Goal: Task Accomplishment & Management: Complete application form

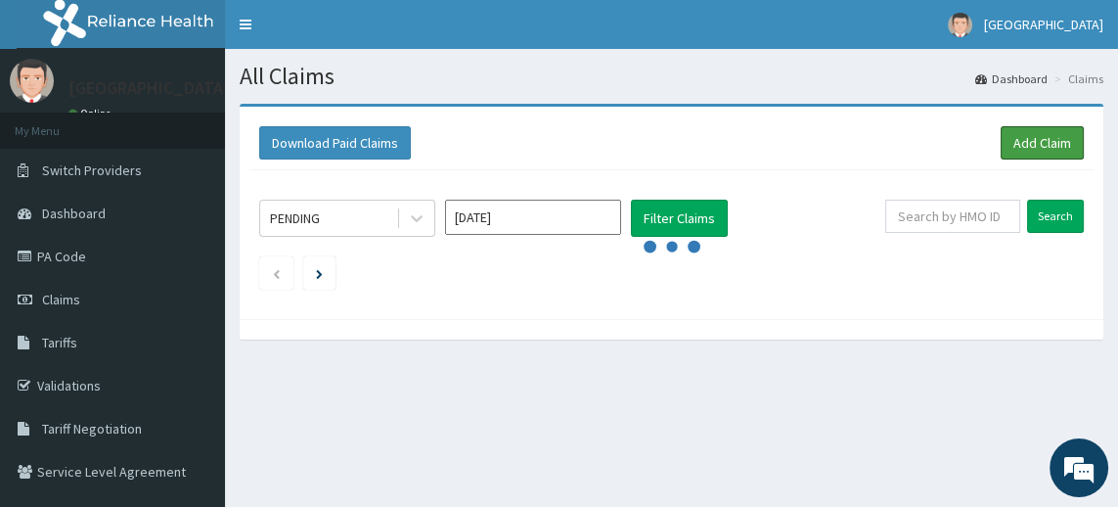
click at [1049, 149] on link "Add Claim" at bounding box center [1042, 142] width 83 height 33
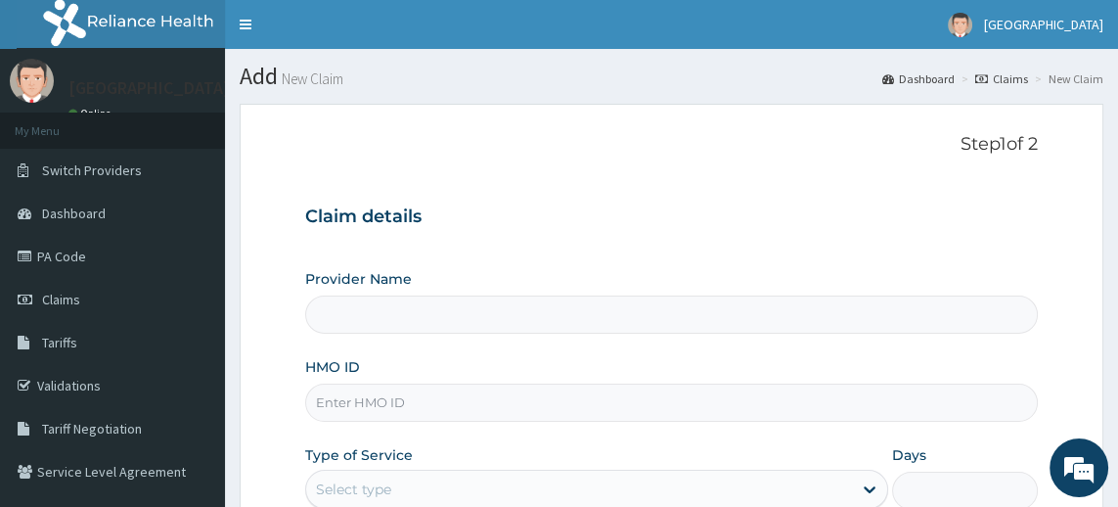
click at [449, 303] on input "Provider Name" at bounding box center [671, 314] width 733 height 38
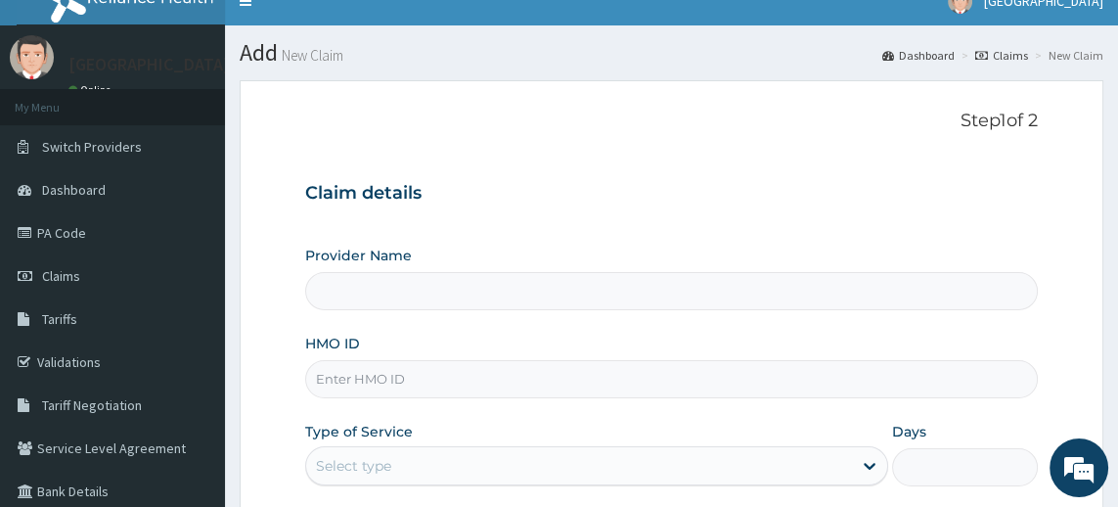
scroll to position [20, 0]
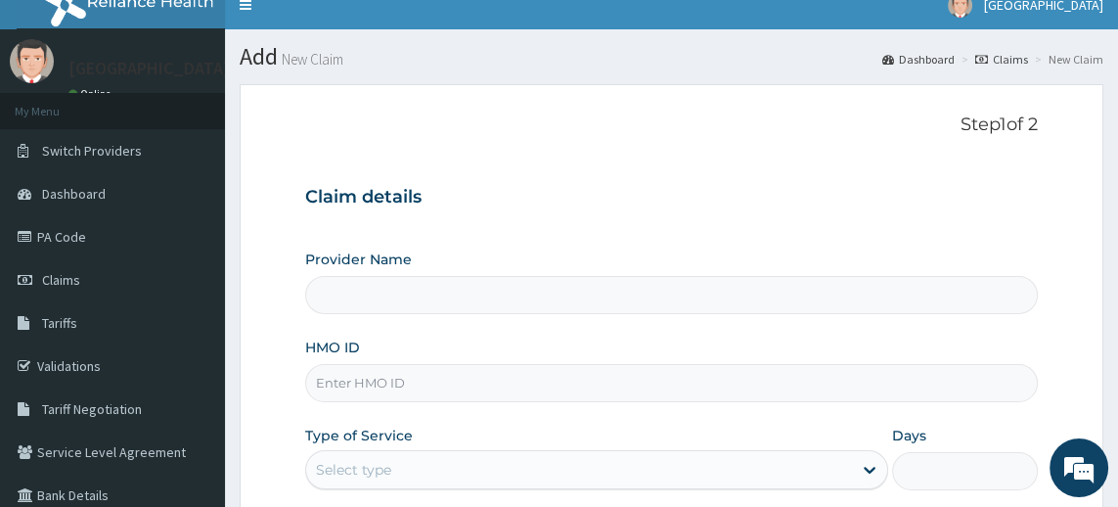
type input "[GEOGRAPHIC_DATA]"
click at [466, 385] on input "HMO ID" at bounding box center [671, 383] width 733 height 38
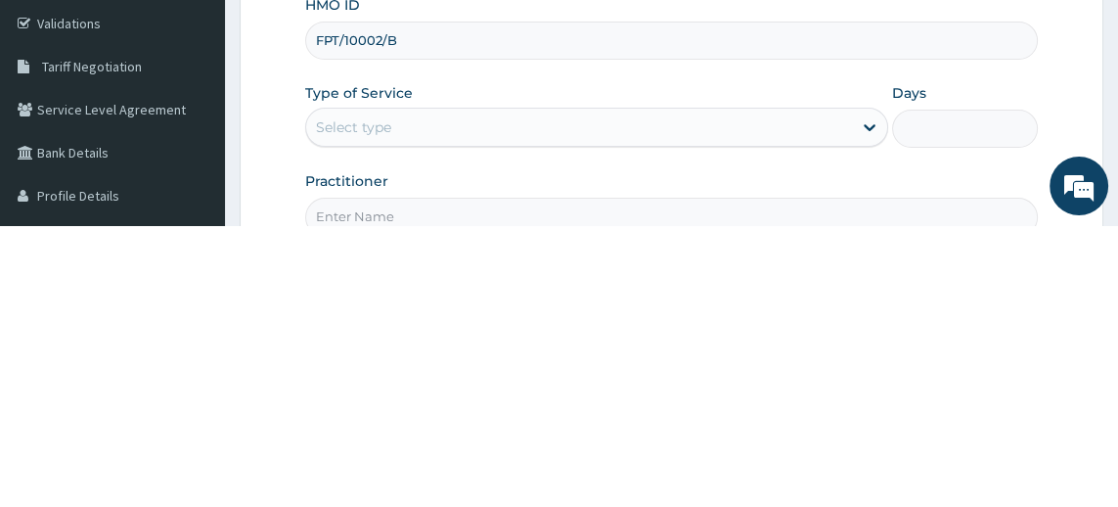
scroll to position [83, 0]
type input "FPT/10002/B"
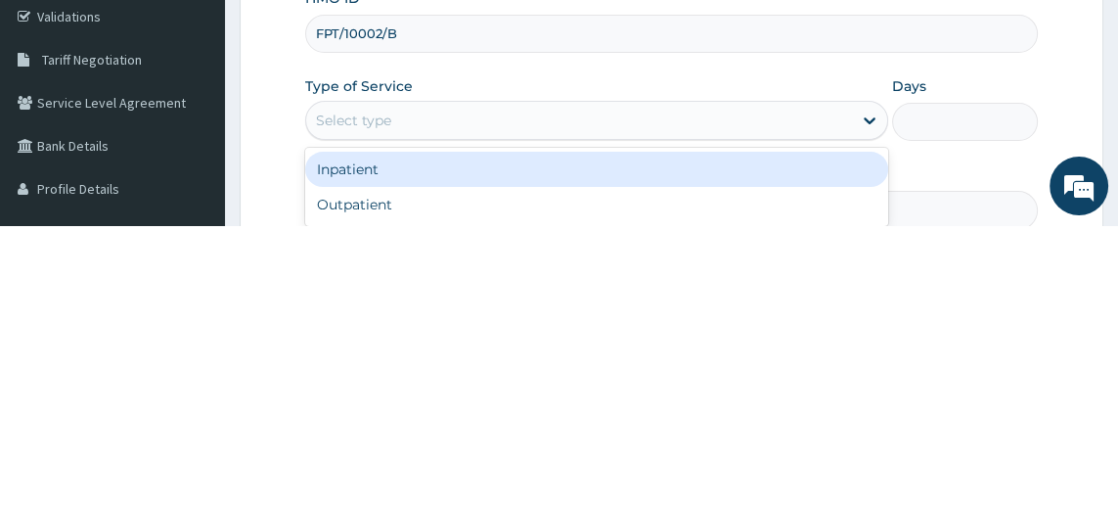
scroll to position [139, 0]
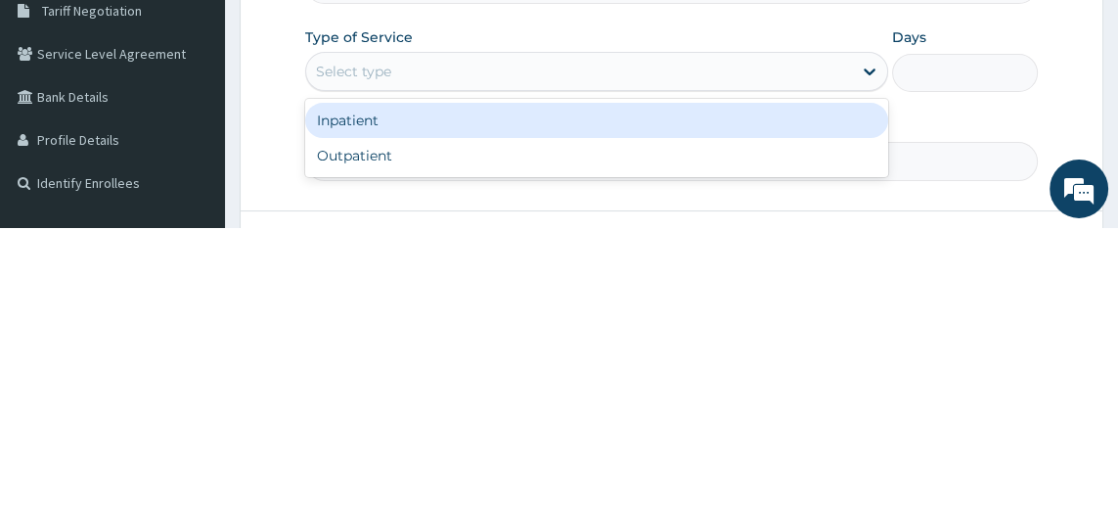
click at [447, 437] on div "Outpatient" at bounding box center [596, 434] width 583 height 35
type input "1"
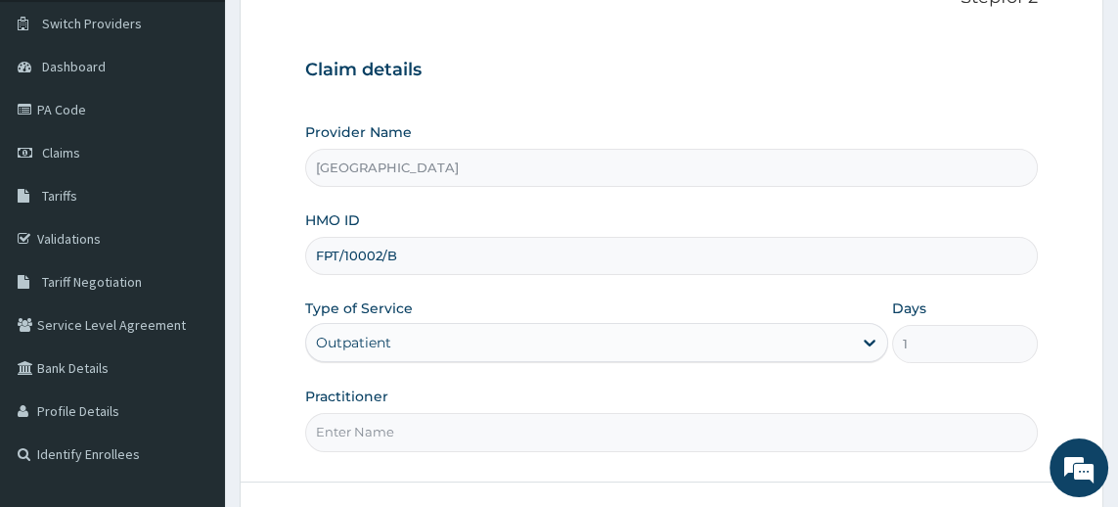
scroll to position [198, 0]
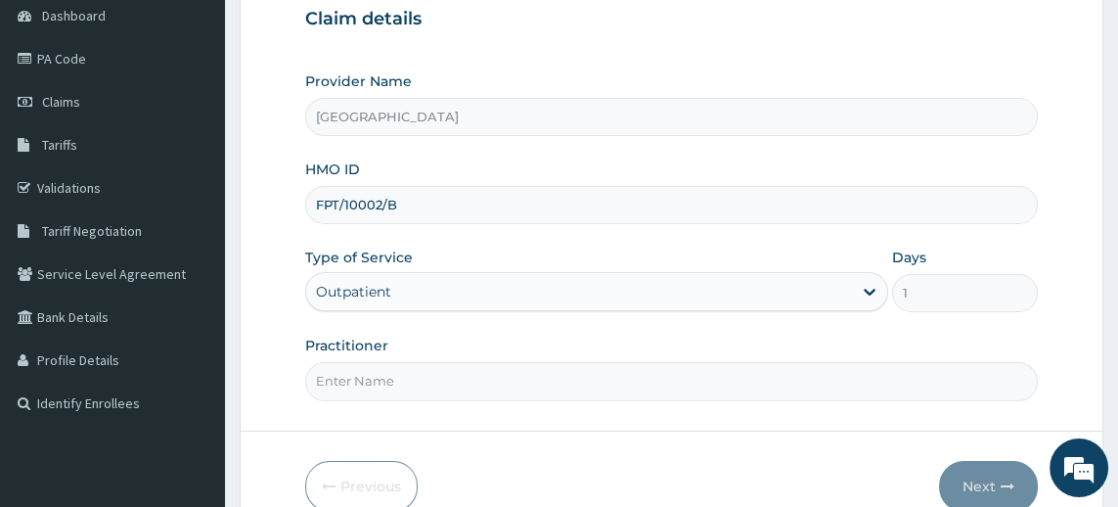
click at [415, 382] on input "Practitioner" at bounding box center [671, 381] width 733 height 38
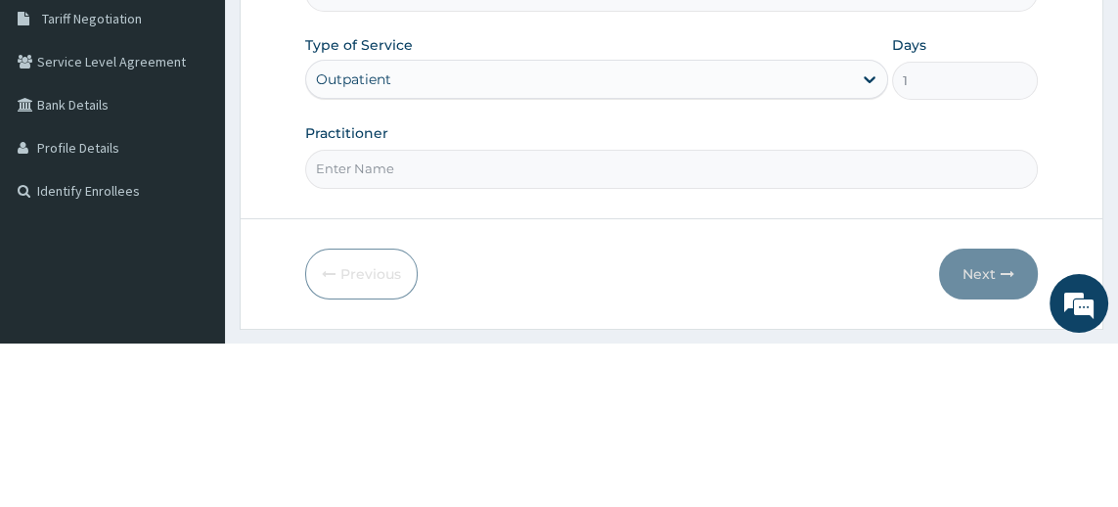
scroll to position [246, 0]
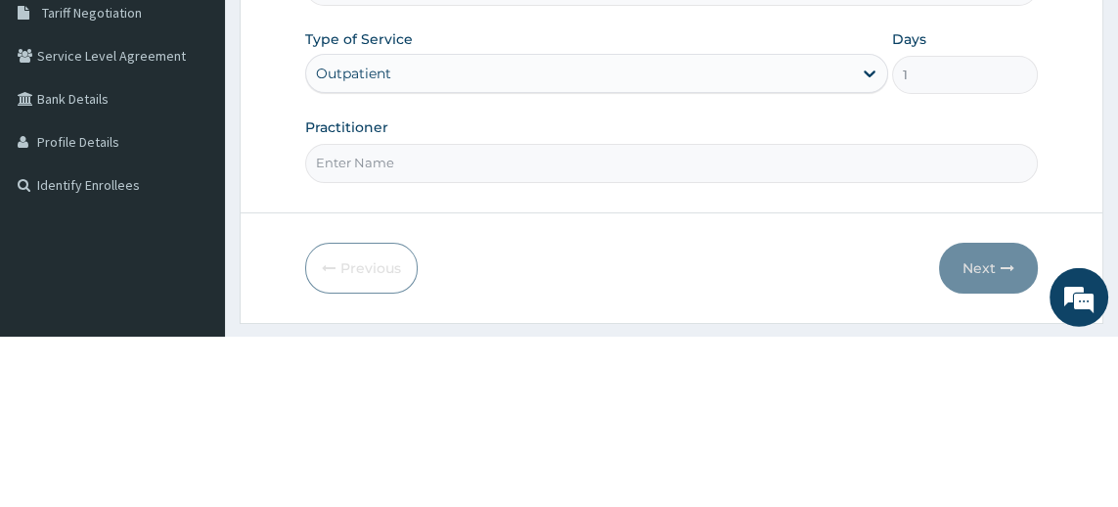
type input "Dr. Kenneth Akporhuorho"
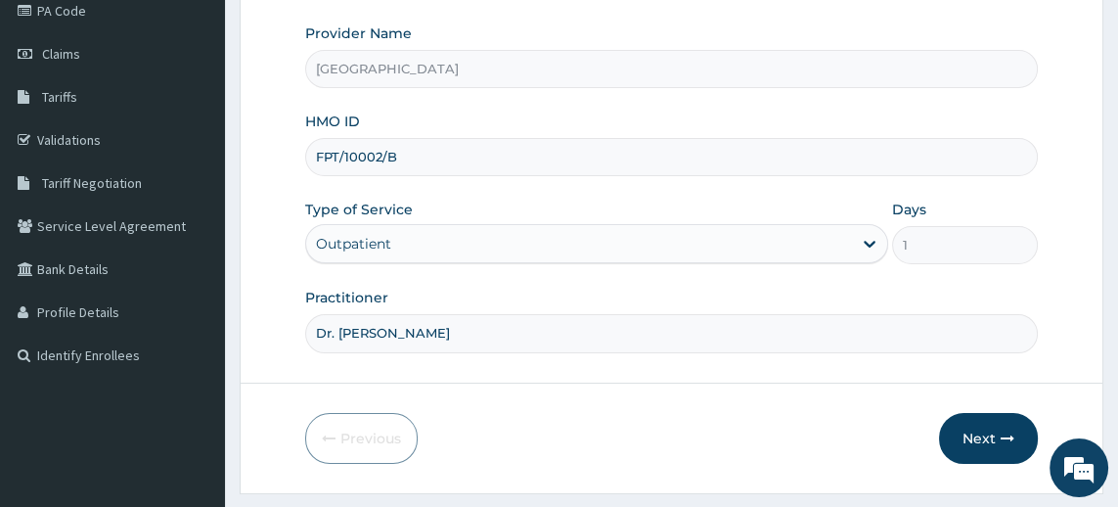
scroll to position [292, 0]
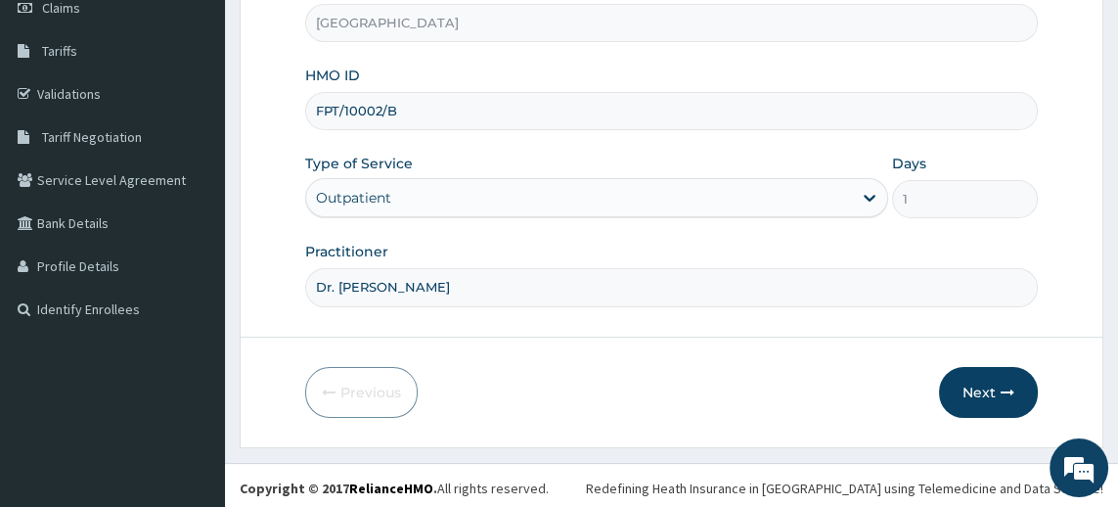
click at [1002, 387] on icon "button" at bounding box center [1008, 392] width 14 height 14
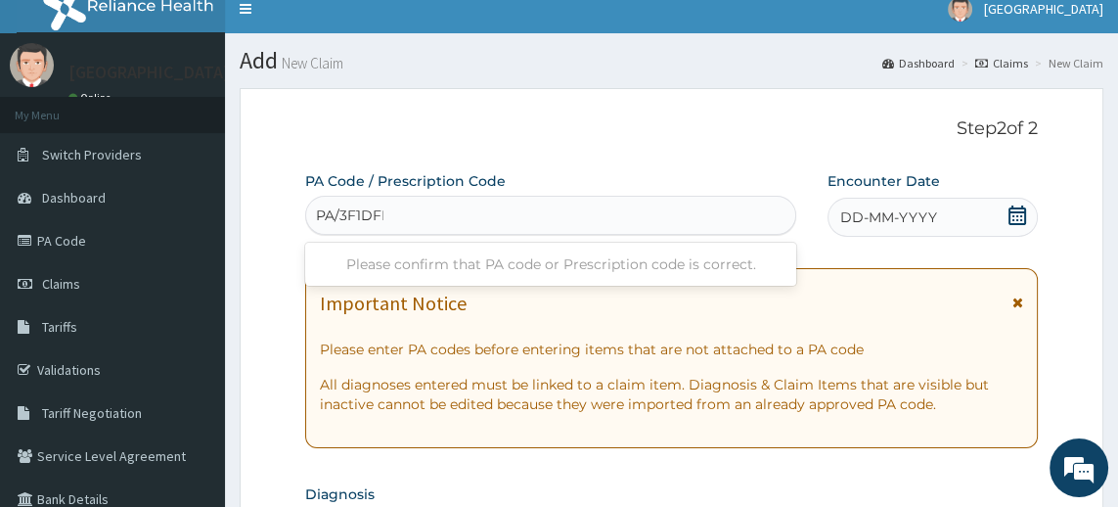
scroll to position [0, 0]
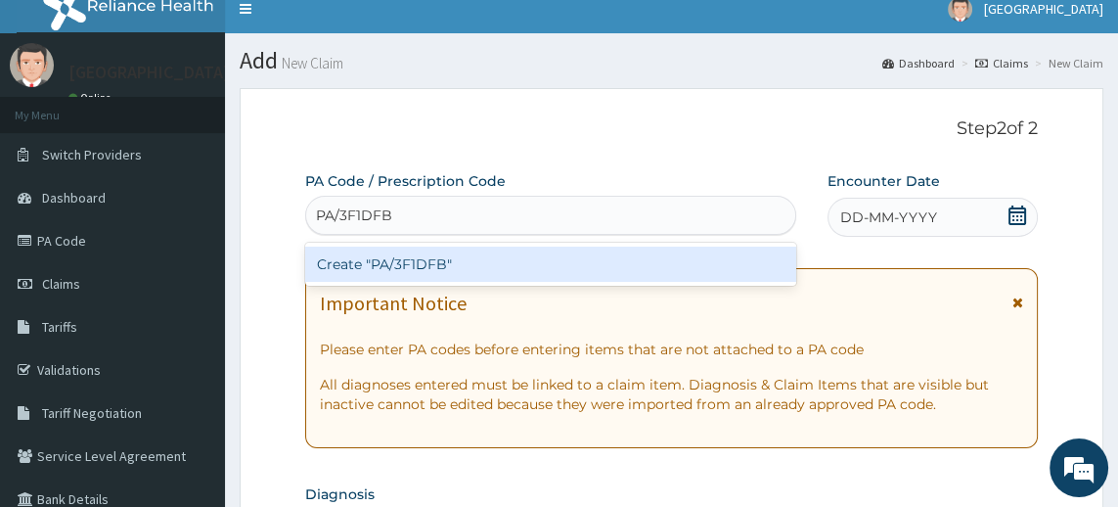
type input "PA/3F1DFB"
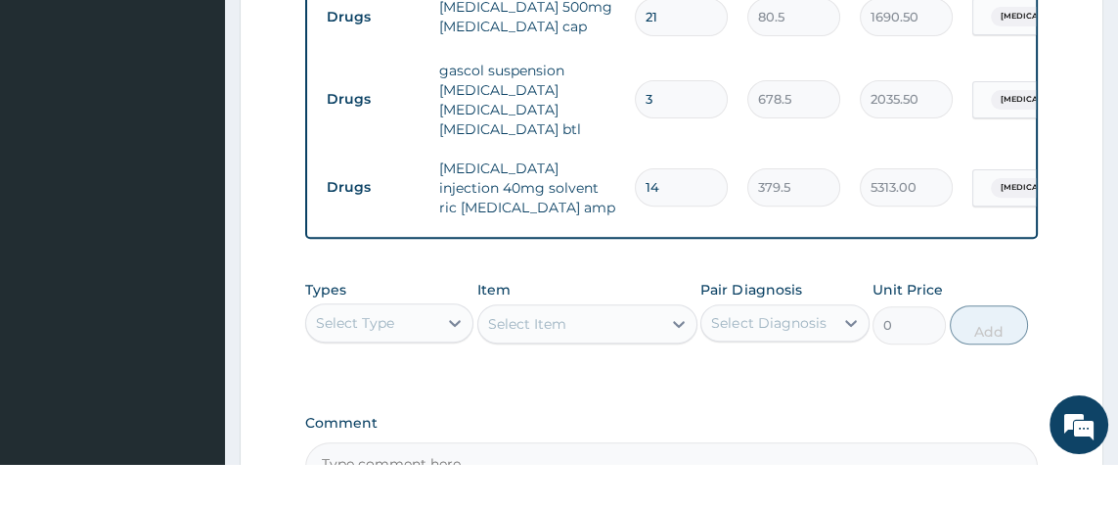
scroll to position [754, 0]
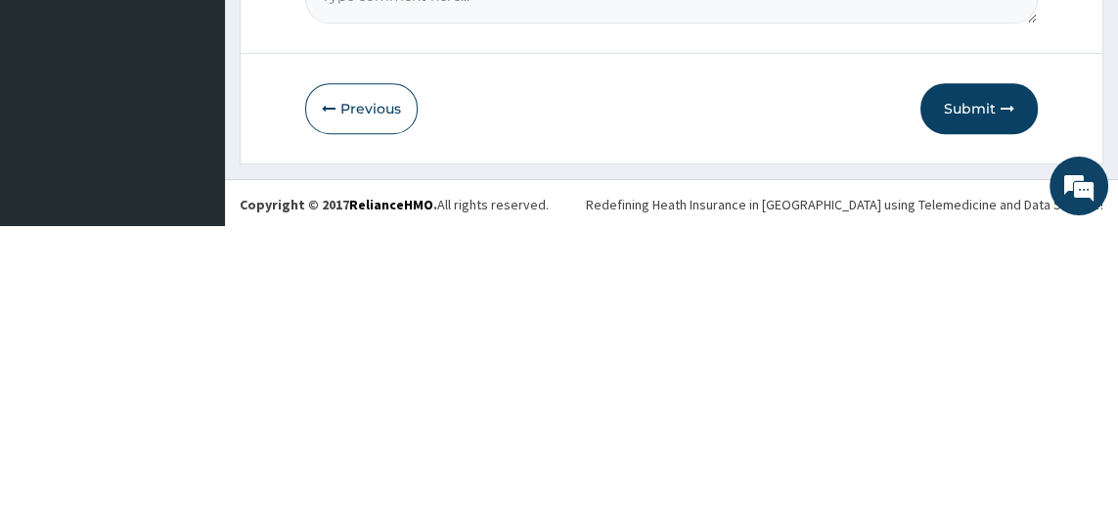
click at [976, 388] on button "Submit" at bounding box center [979, 390] width 117 height 51
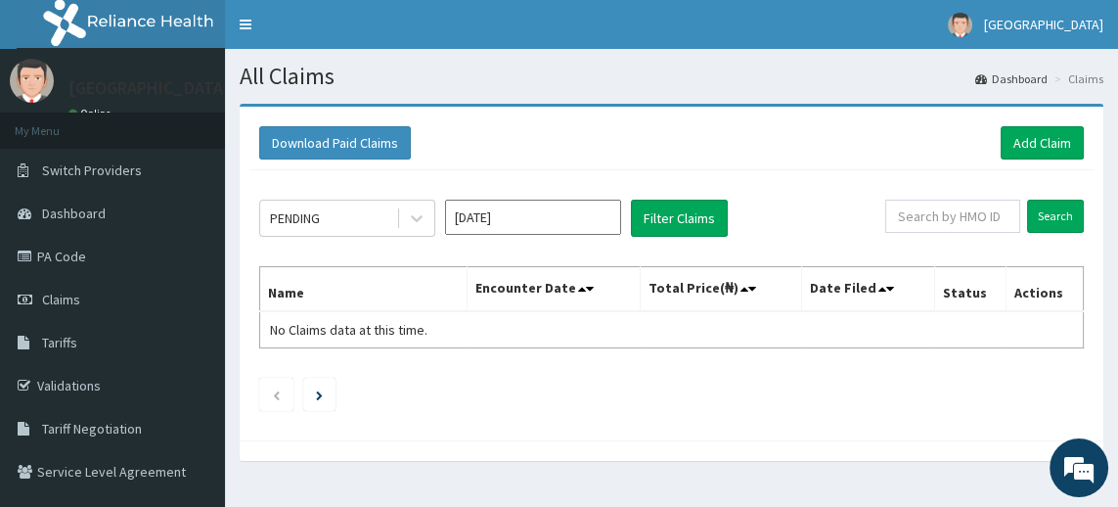
click at [149, 172] on link "Switch Providers" at bounding box center [112, 170] width 225 height 43
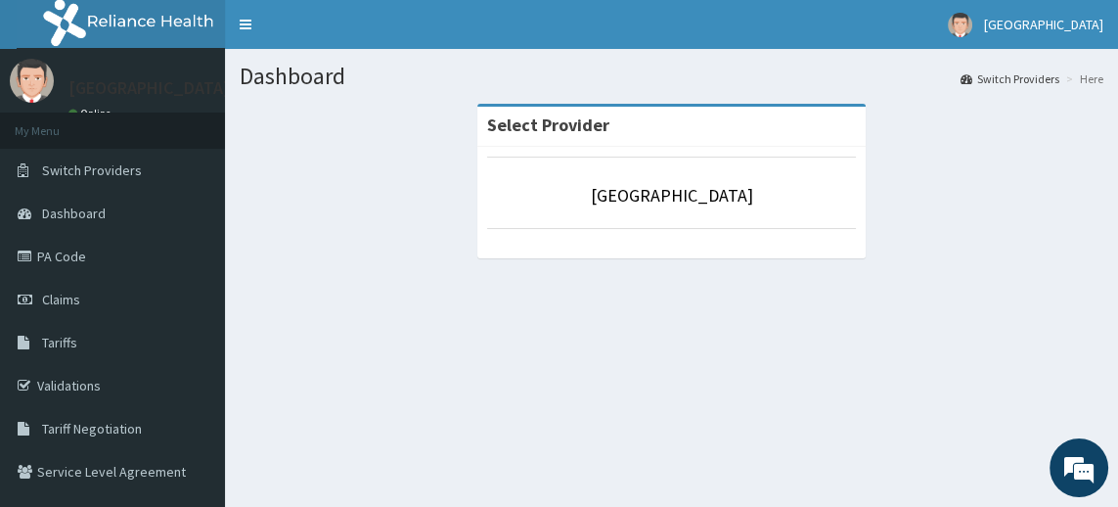
click at [130, 298] on link "Claims" at bounding box center [112, 299] width 225 height 43
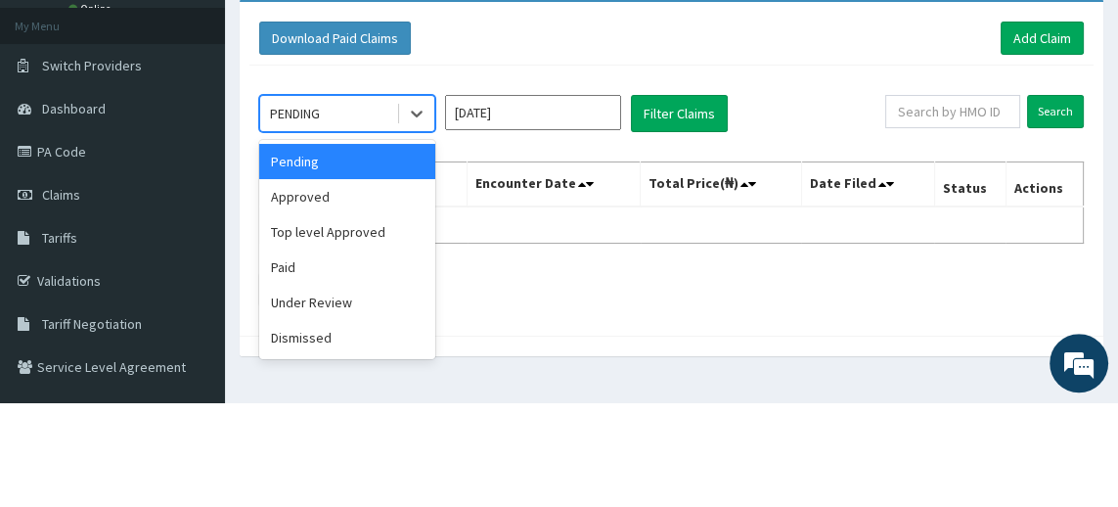
click at [385, 301] on div "Approved" at bounding box center [347, 301] width 176 height 35
click at [354, 299] on div "Approved" at bounding box center [347, 301] width 176 height 35
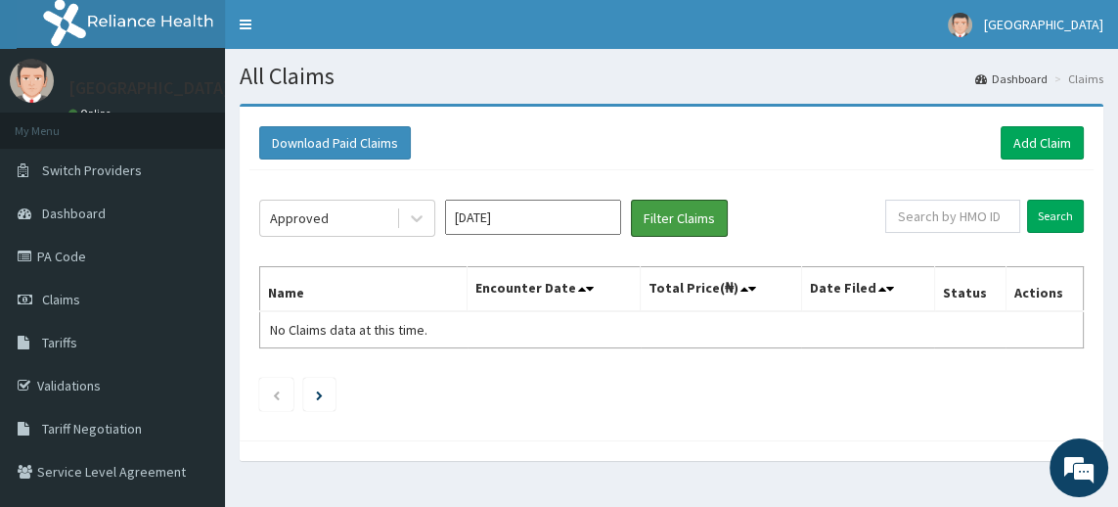
click at [696, 213] on button "Filter Claims" at bounding box center [679, 218] width 97 height 37
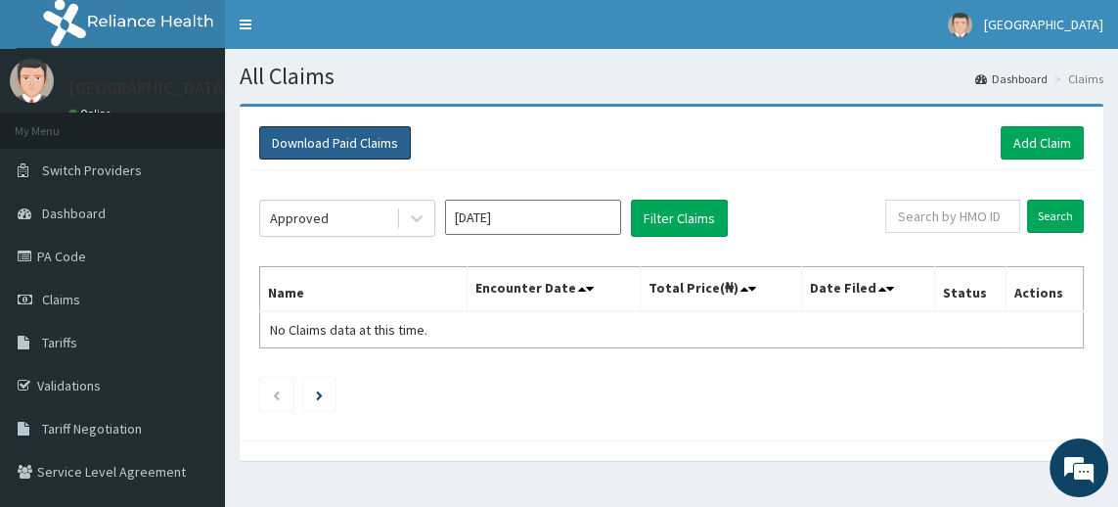
click at [382, 142] on button "Download Paid Claims" at bounding box center [335, 142] width 152 height 33
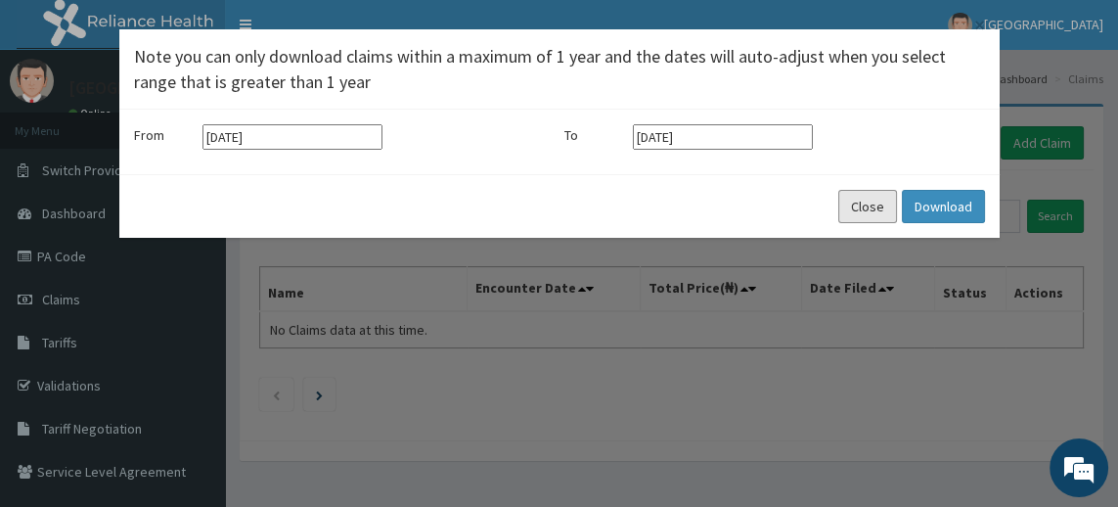
click at [881, 213] on button "Close" at bounding box center [867, 206] width 59 height 33
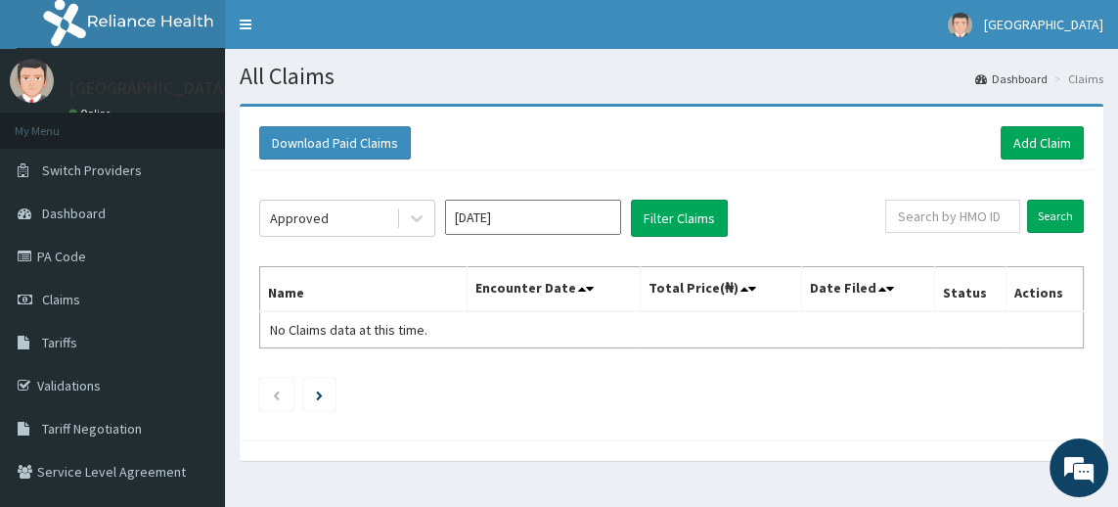
click at [320, 392] on icon "Next page" at bounding box center [319, 395] width 7 height 10
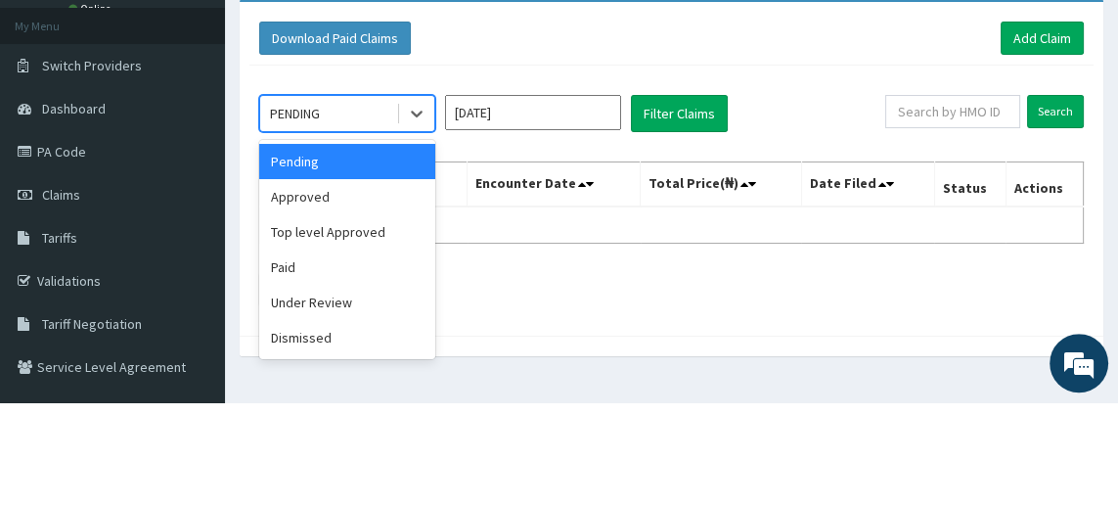
click at [387, 258] on div "Pending" at bounding box center [347, 265] width 176 height 35
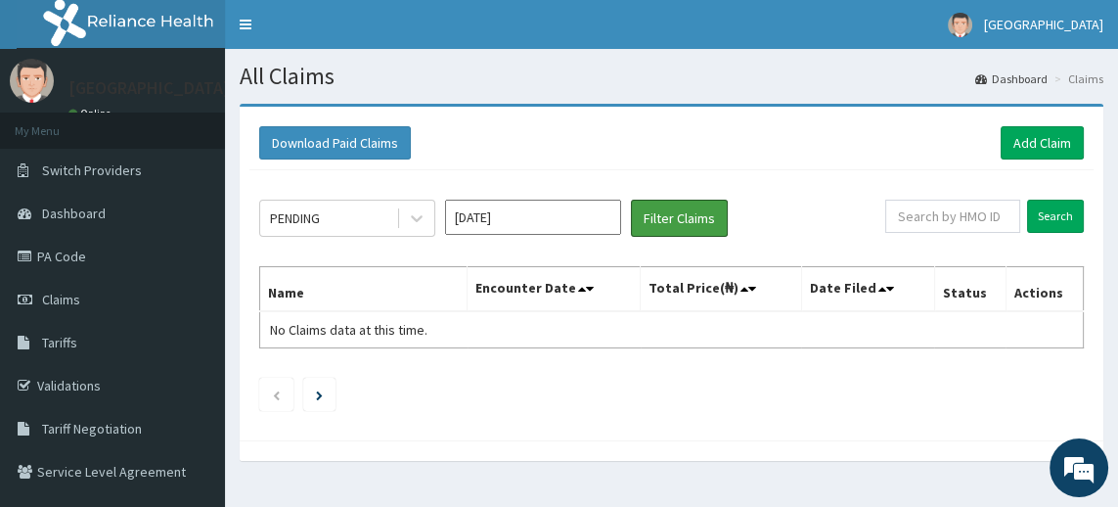
click at [705, 223] on button "Filter Claims" at bounding box center [679, 218] width 97 height 37
click at [682, 208] on button "Filter Claims" at bounding box center [679, 218] width 97 height 37
click at [682, 228] on button "Filter Claims" at bounding box center [679, 218] width 97 height 37
click at [693, 226] on button "Filter Claims" at bounding box center [679, 218] width 97 height 37
click at [693, 225] on button "Filter Claims" at bounding box center [679, 218] width 97 height 37
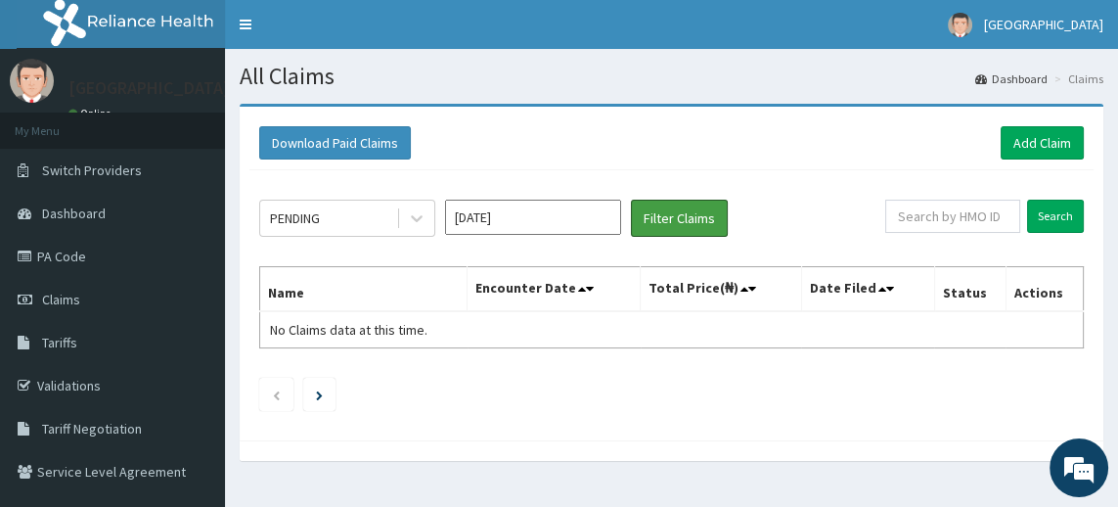
click at [699, 214] on button "Filter Claims" at bounding box center [679, 218] width 97 height 37
click at [699, 215] on button "Filter Claims" at bounding box center [679, 218] width 97 height 37
click at [700, 215] on button "Filter Claims" at bounding box center [679, 218] width 97 height 37
click at [707, 213] on button "Filter Claims" at bounding box center [679, 218] width 97 height 37
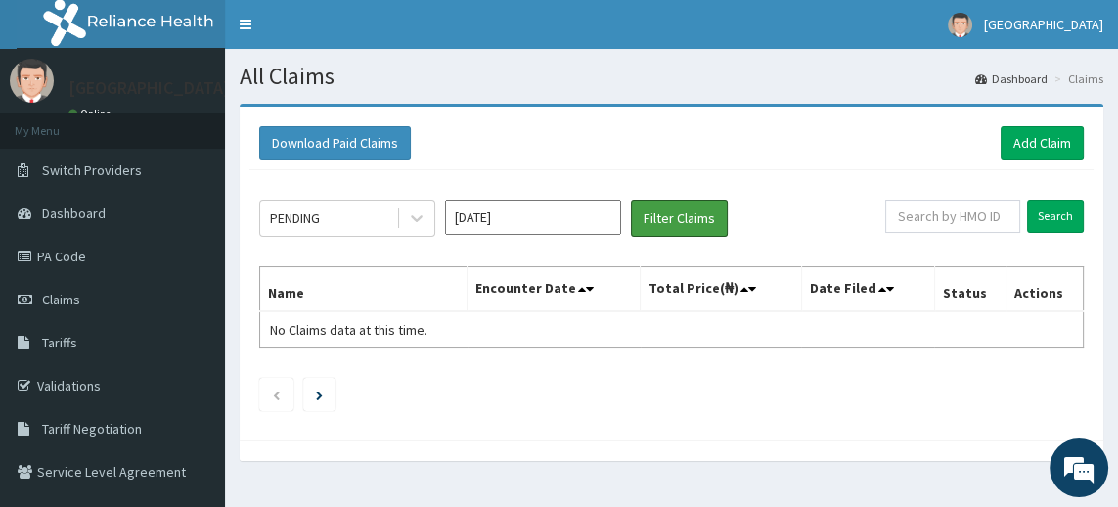
click at [706, 213] on button "Filter Claims" at bounding box center [679, 218] width 97 height 37
click at [707, 214] on button "Filter Claims" at bounding box center [679, 218] width 97 height 37
click at [708, 214] on button "Filter Claims" at bounding box center [679, 218] width 97 height 37
click at [708, 215] on button "Filter Claims" at bounding box center [679, 218] width 97 height 37
